Goal: Task Accomplishment & Management: Complete application form

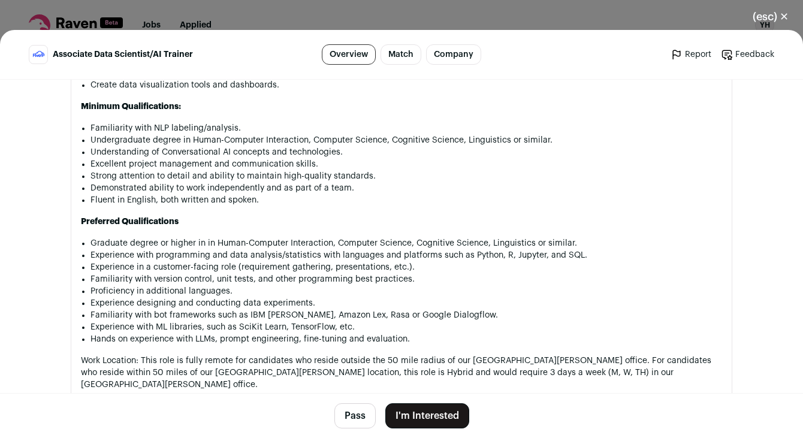
scroll to position [573, 0]
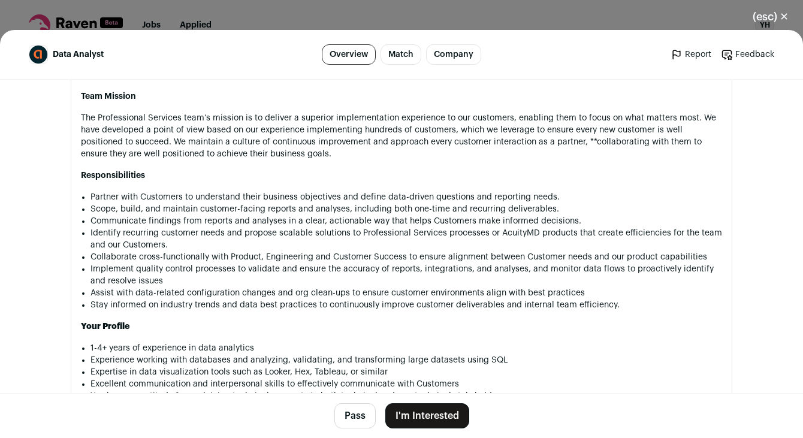
scroll to position [492, 0]
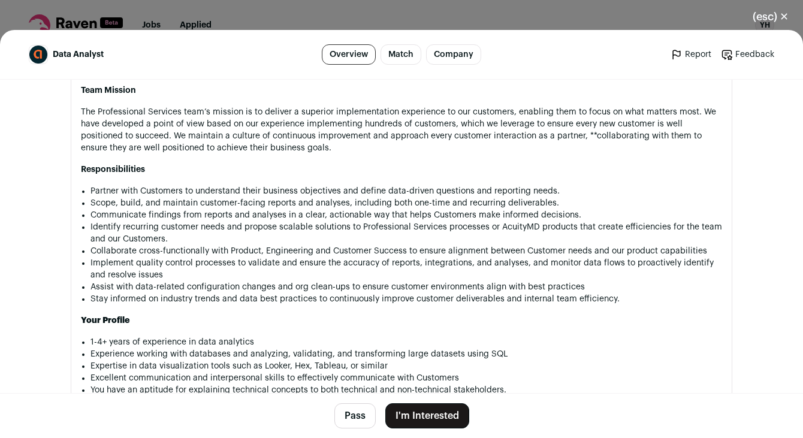
click at [448, 416] on button "I'm Interested" at bounding box center [427, 415] width 84 height 25
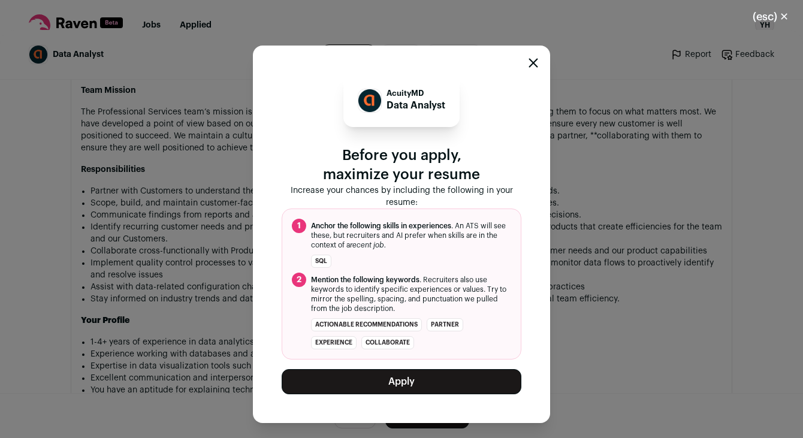
click at [445, 394] on button "Apply" at bounding box center [402, 381] width 240 height 25
